Goal: Find contact information: Find contact information

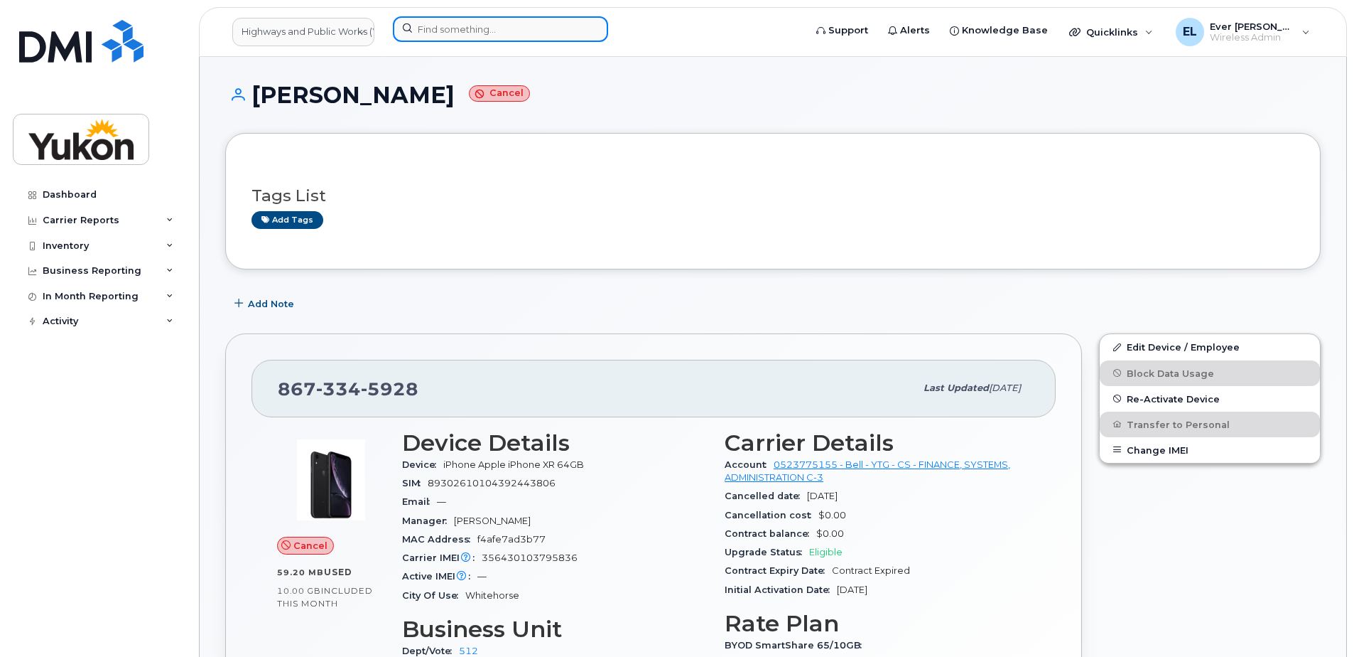
click at [468, 25] on input at bounding box center [500, 29] width 215 height 26
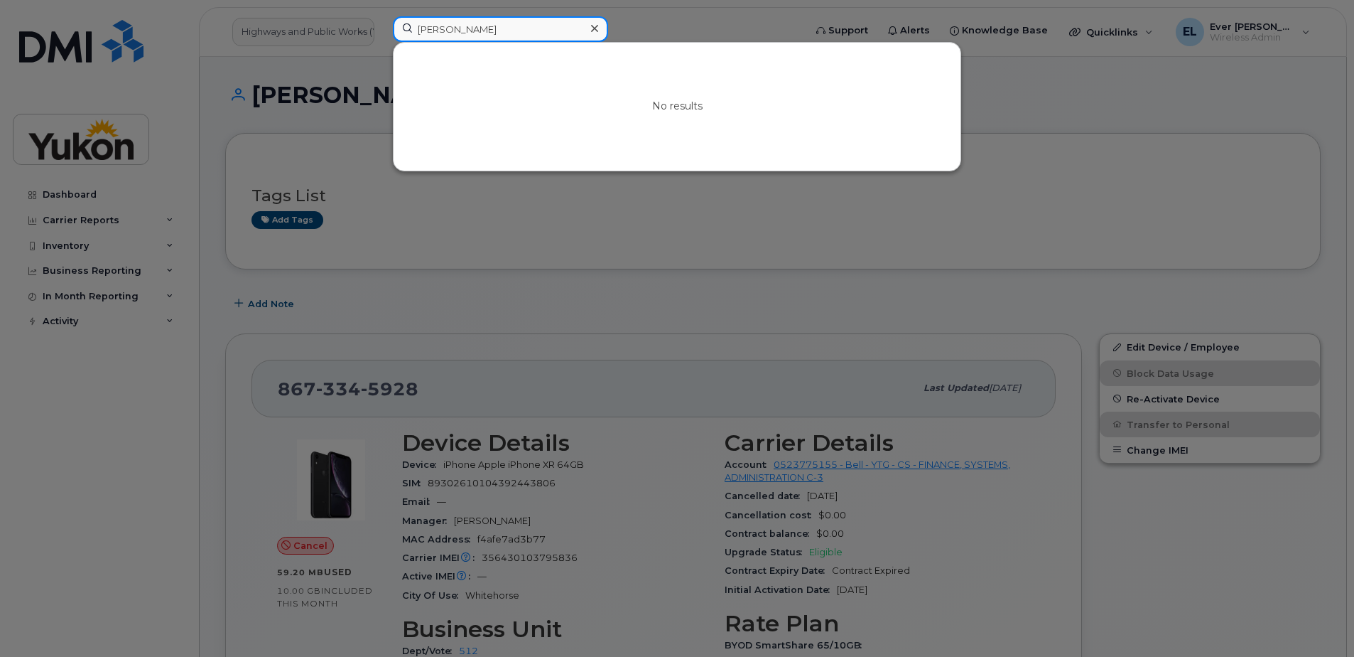
drag, startPoint x: 468, startPoint y: 26, endPoint x: 277, endPoint y: -4, distance: 192.9
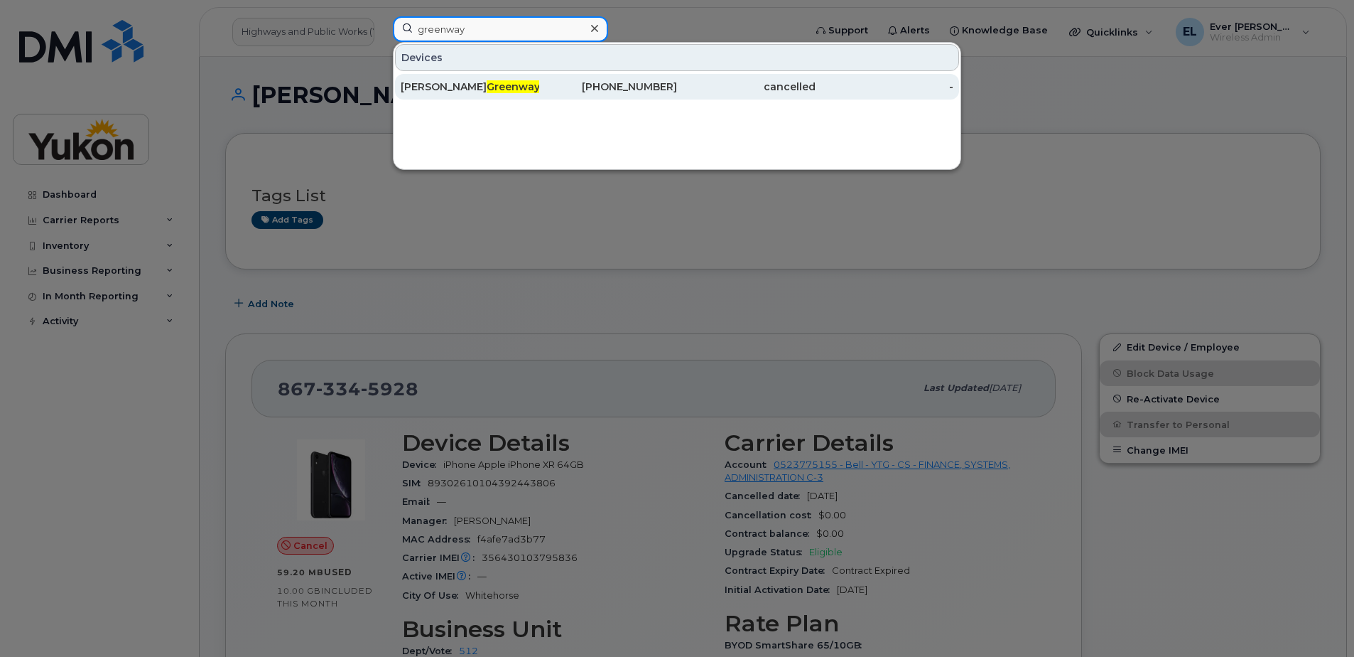
type input "greenway"
click at [640, 91] on div "[PHONE_NUMBER]" at bounding box center [608, 87] width 139 height 14
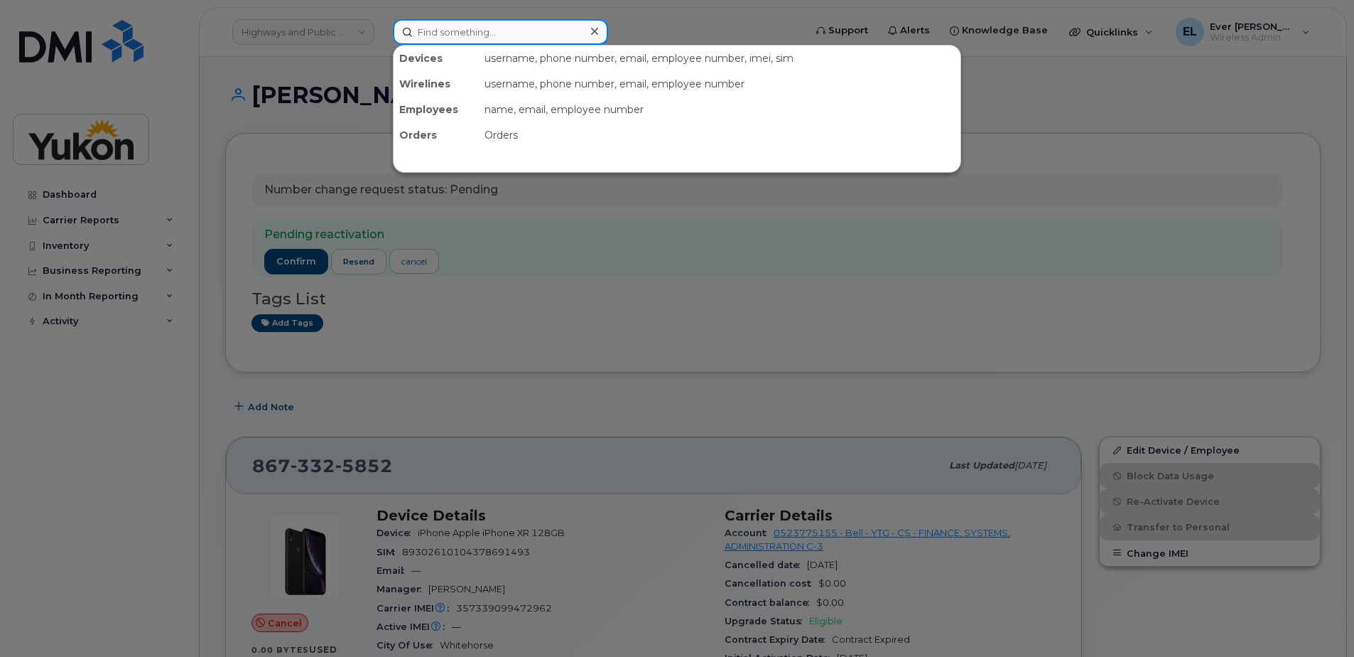
click at [507, 33] on input at bounding box center [500, 32] width 215 height 26
paste input ": (867) 332-3935"
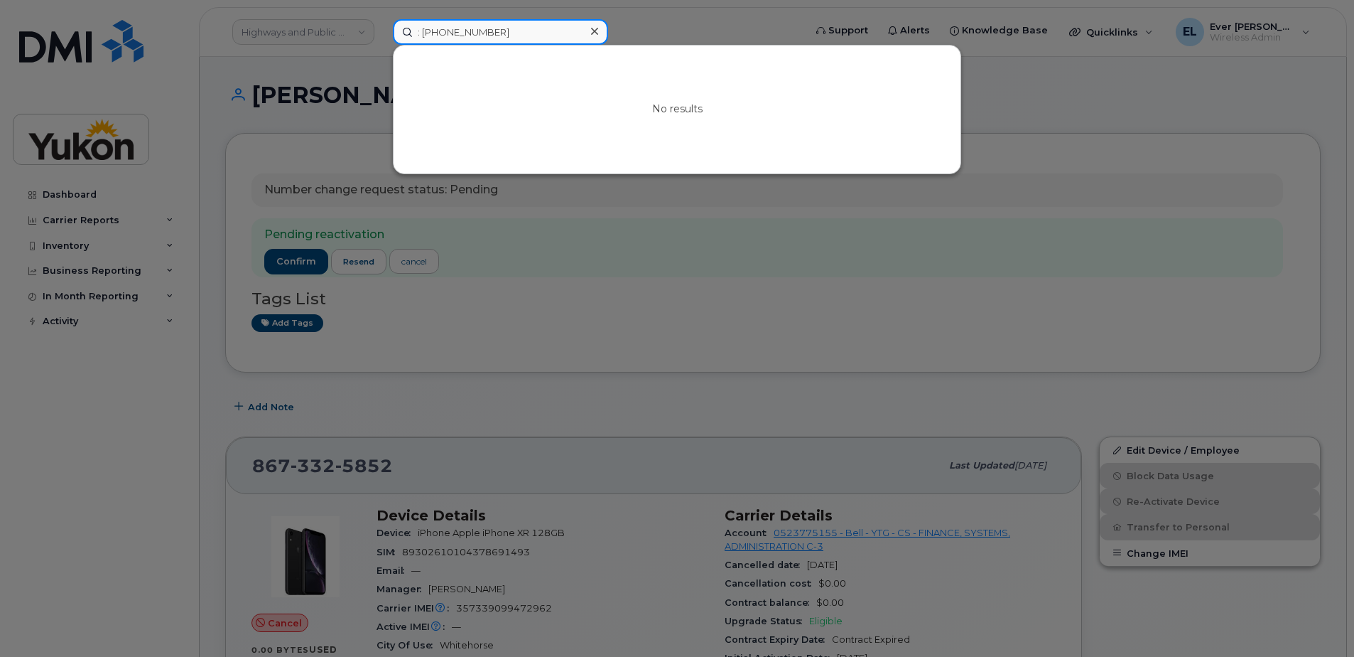
drag, startPoint x: 421, startPoint y: 31, endPoint x: 245, endPoint y: 28, distance: 176.2
click at [382, 29] on div ": (867) 332-3935 No results" at bounding box center [594, 32] width 425 height 26
type input "(867) 332-3935"
